Goal: Task Accomplishment & Management: Manage account settings

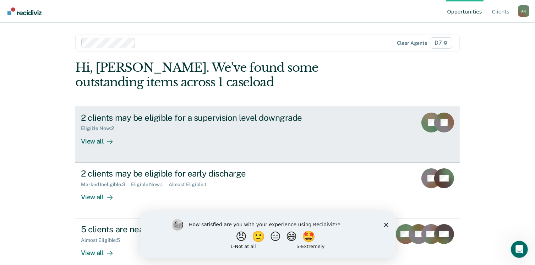
click at [236, 140] on div "2 clients may be eligible for a supervision level downgrade Eligible Now : 2 Vi…" at bounding box center [214, 129] width 266 height 33
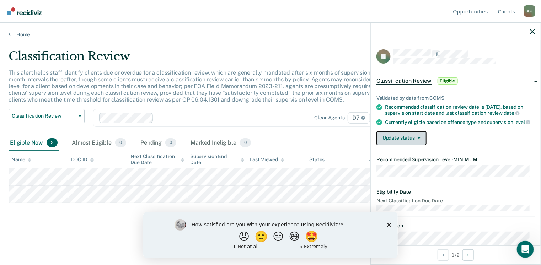
click at [416, 139] on span "button" at bounding box center [418, 138] width 6 height 1
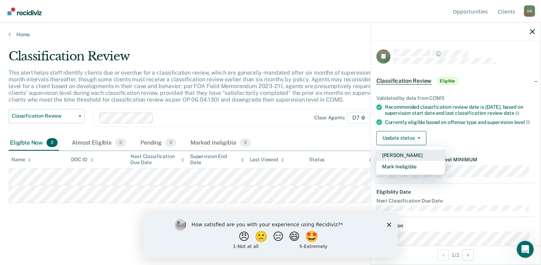
click at [412, 160] on button "Mark Pending" at bounding box center [410, 155] width 69 height 11
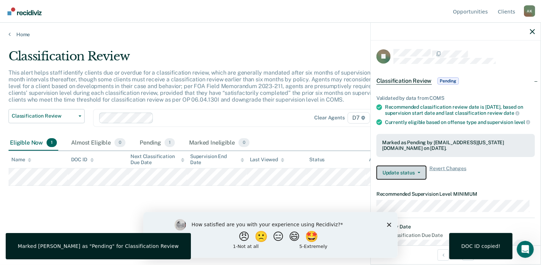
click at [401, 174] on button "Update status" at bounding box center [401, 173] width 50 height 14
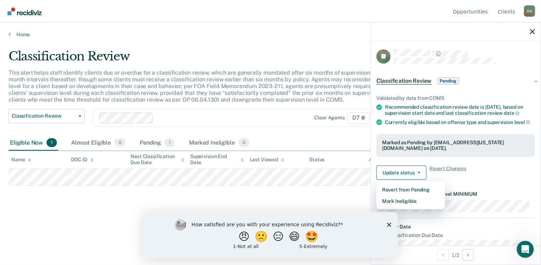
click at [330, 195] on div "Classification Review This alert helps staff identify clients due or overdue fo…" at bounding box center [271, 130] width 524 height 163
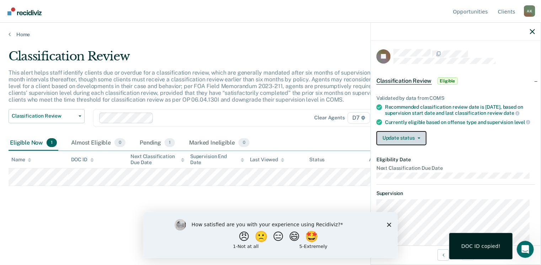
click at [399, 138] on button "Update status" at bounding box center [401, 138] width 50 height 14
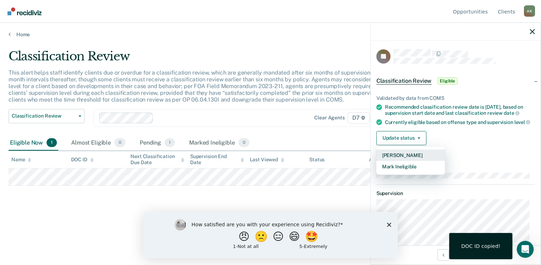
click at [406, 159] on button "Mark Pending" at bounding box center [410, 155] width 69 height 11
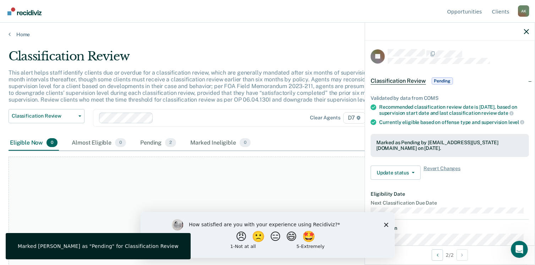
click at [251, 72] on p "This alert helps staff identify clients due or overdue for a classification rev…" at bounding box center [207, 86] width 397 height 34
click at [21, 34] on link "Home" at bounding box center [268, 34] width 518 height 6
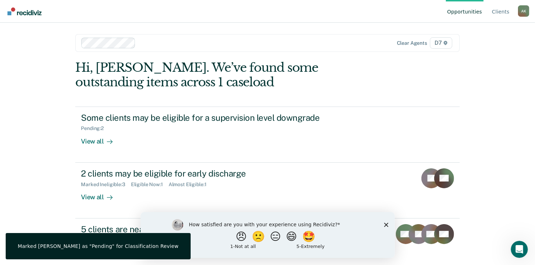
scroll to position [9, 0]
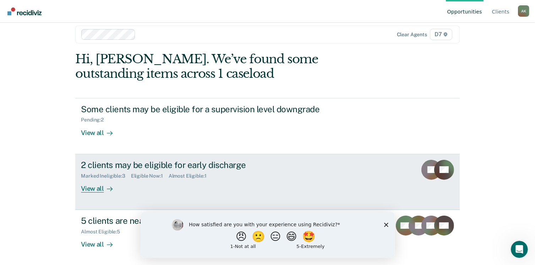
click at [188, 163] on div "2 clients may be eligible for early discharge" at bounding box center [205, 165] width 249 height 10
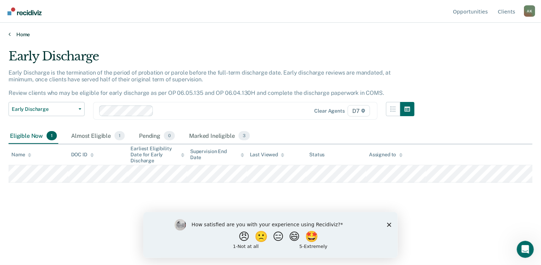
click at [14, 33] on link "Home" at bounding box center [271, 34] width 524 height 6
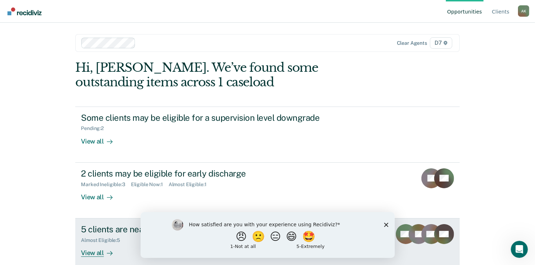
click at [99, 232] on div "5 clients are nearing or past their full-term release date" at bounding box center [205, 229] width 249 height 10
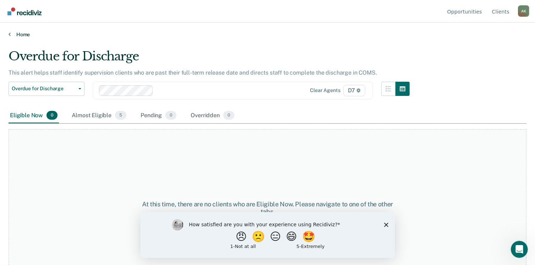
click at [9, 34] on icon at bounding box center [10, 34] width 2 height 6
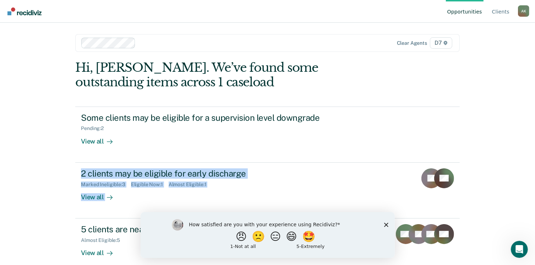
drag, startPoint x: 534, startPoint y: 161, endPoint x: 540, endPoint y: 188, distance: 27.7
click at [535, 188] on html "Looks like you’re using Internet Explorer 11. For faster loading and a better e…" at bounding box center [267, 132] width 535 height 265
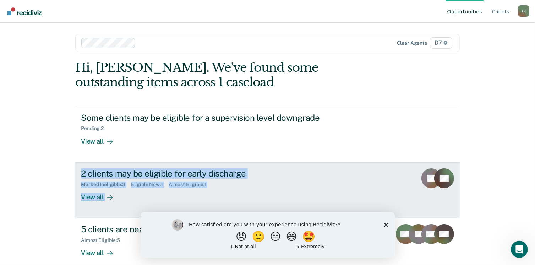
click at [308, 189] on div "2 clients may be eligible for early discharge Marked Ineligible : 3 Eligible No…" at bounding box center [214, 184] width 266 height 33
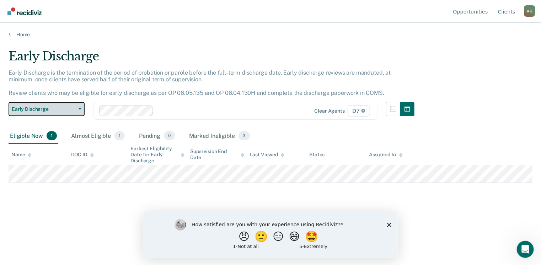
click at [81, 106] on button "Early Discharge" at bounding box center [47, 109] width 76 height 14
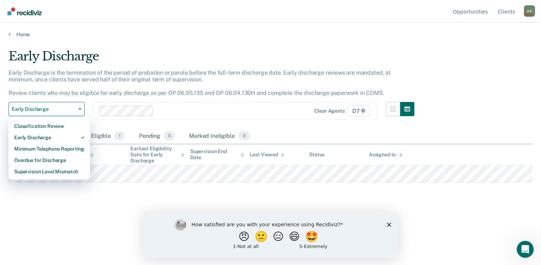
click at [187, 55] on div "Early Discharge" at bounding box center [212, 59] width 406 height 20
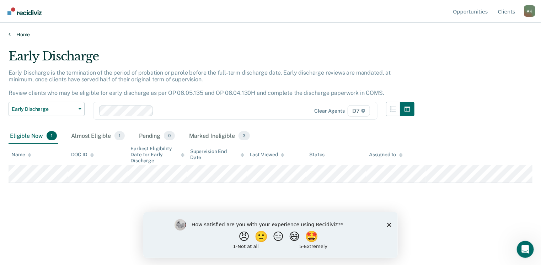
click at [11, 37] on link "Home" at bounding box center [271, 34] width 524 height 6
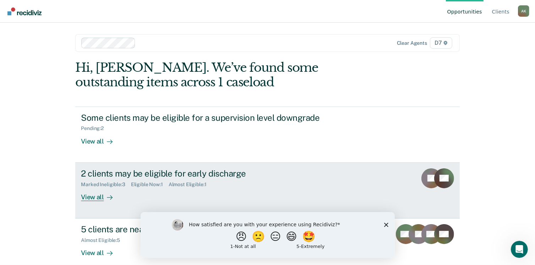
click at [130, 171] on div "2 clients may be eligible for early discharge" at bounding box center [205, 173] width 249 height 10
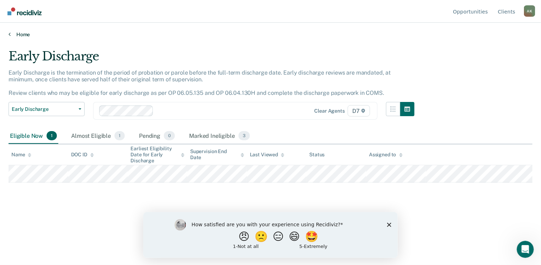
click at [18, 32] on link "Home" at bounding box center [271, 34] width 524 height 6
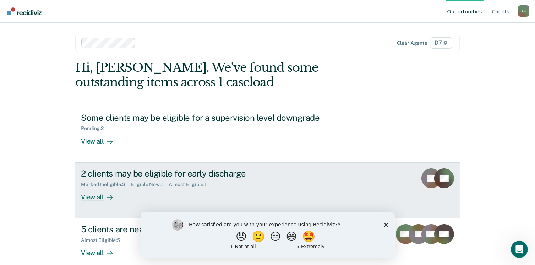
click at [90, 199] on div "View all" at bounding box center [101, 194] width 40 height 14
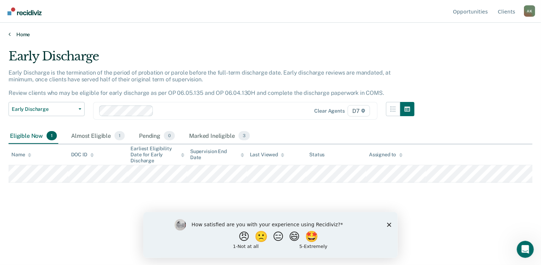
click at [14, 34] on link "Home" at bounding box center [271, 34] width 524 height 6
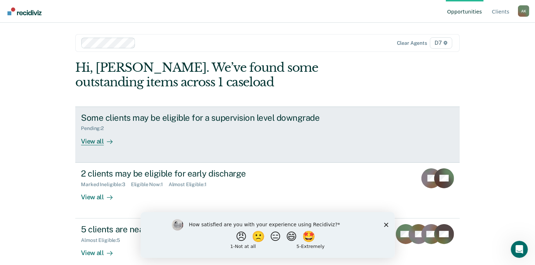
click at [92, 140] on div "View all" at bounding box center [101, 138] width 40 height 14
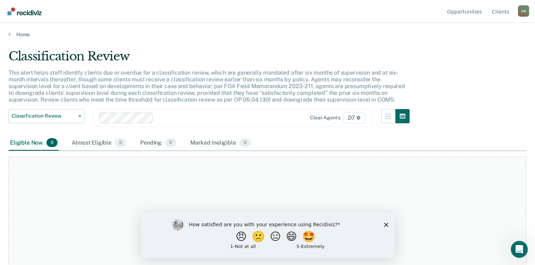
click at [24, 15] on img "Go to Recidiviz Home" at bounding box center [24, 11] width 34 height 8
